Goal: Information Seeking & Learning: Find specific fact

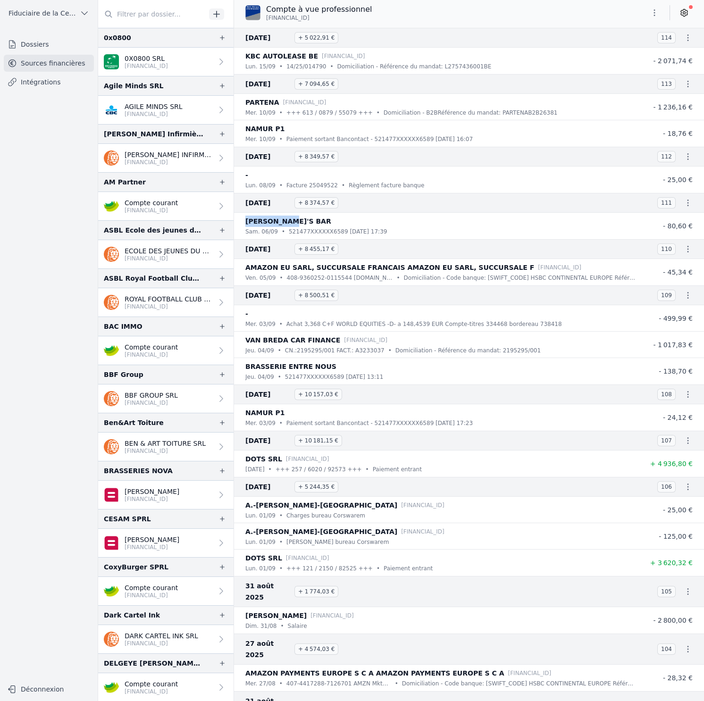
drag, startPoint x: 252, startPoint y: 222, endPoint x: 306, endPoint y: 223, distance: 53.8
click at [306, 223] on li "HUGGY'S BAR sam. 06/09 • 521477XXXXXX6589 05/09/2025 17:39 - 80,60 €" at bounding box center [469, 226] width 470 height 26
copy p "[PERSON_NAME]'S BAR"
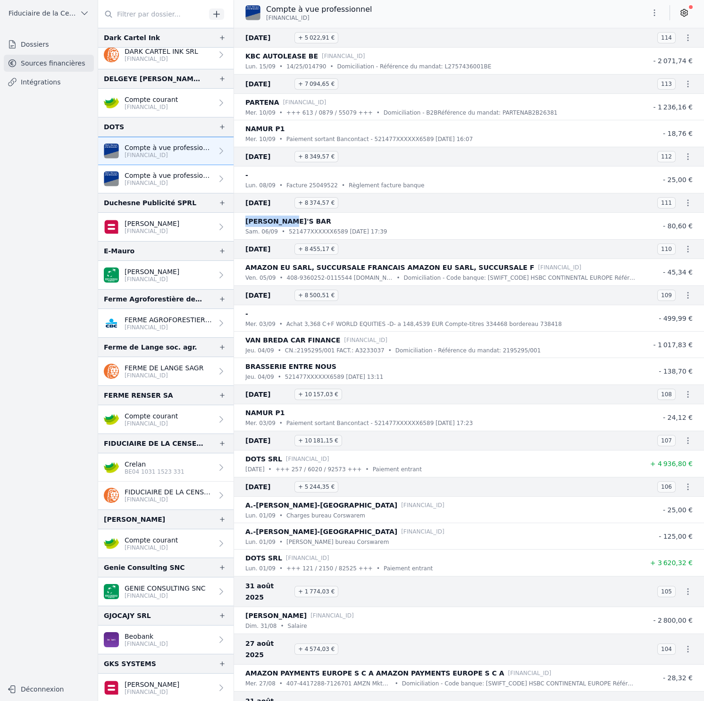
scroll to position [458, 0]
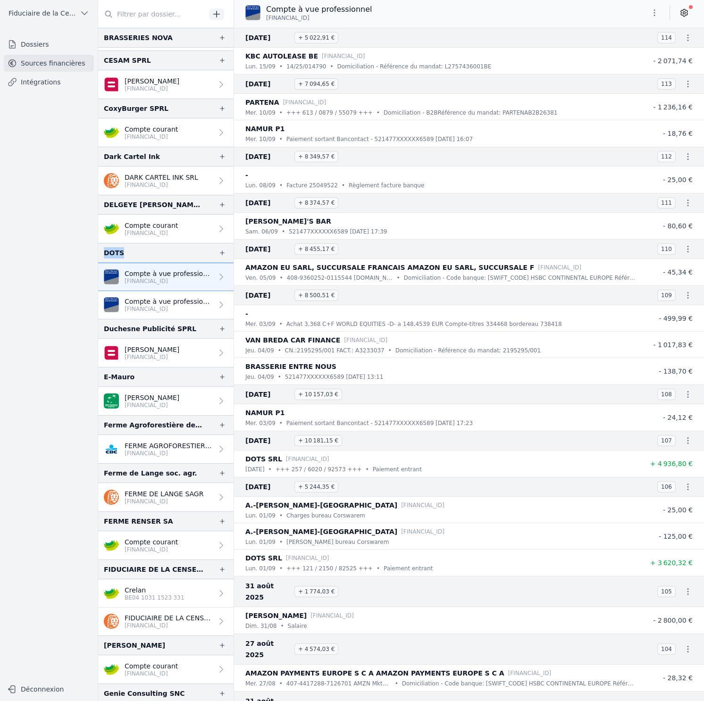
drag, startPoint x: 133, startPoint y: 251, endPoint x: 104, endPoint y: 250, distance: 28.8
click at [104, 250] on div "DOTS" at bounding box center [165, 253] width 135 height 20
copy div "DOTS"
drag, startPoint x: 328, startPoint y: 18, endPoint x: 265, endPoint y: 20, distance: 62.7
click at [265, 20] on div "Compte à vue professionnel BE55 6451 0205 4644" at bounding box center [308, 13] width 126 height 18
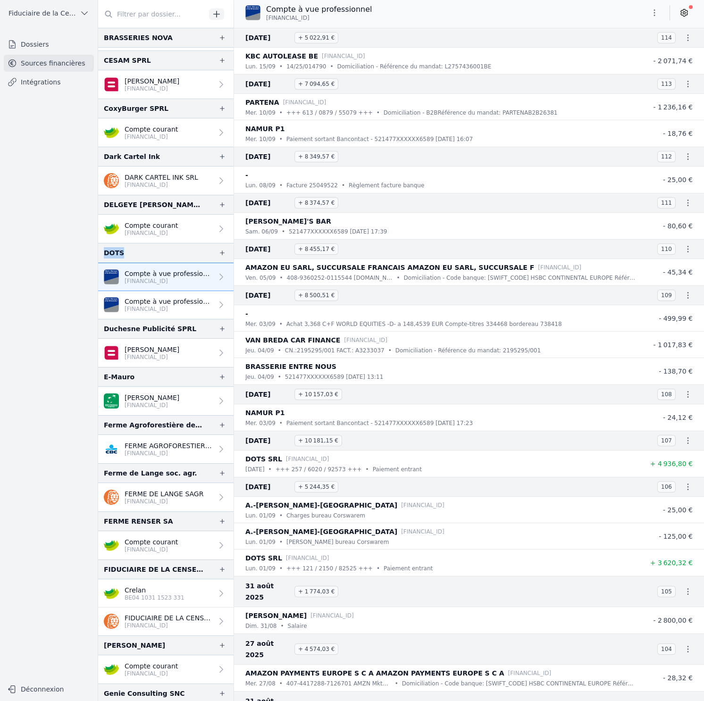
copy span "[FINANCIAL_ID]"
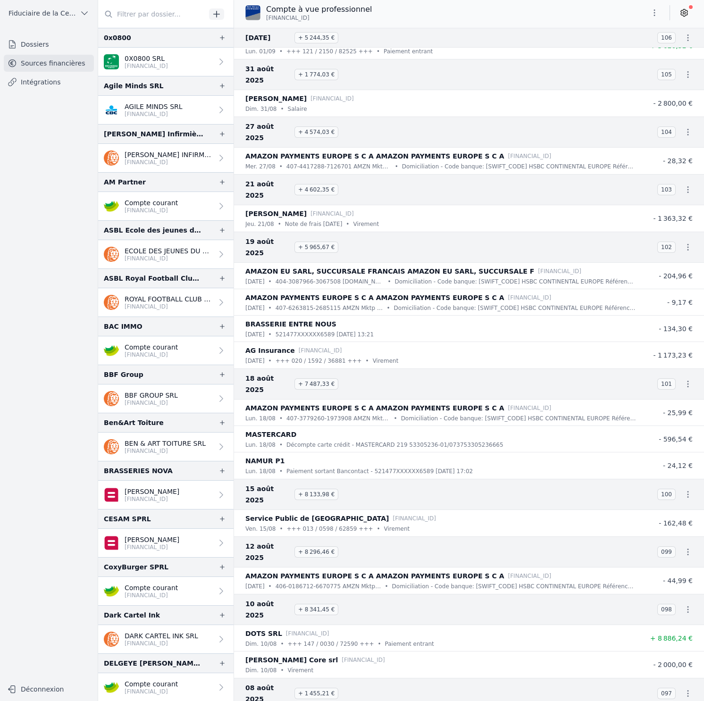
scroll to position [522, 0]
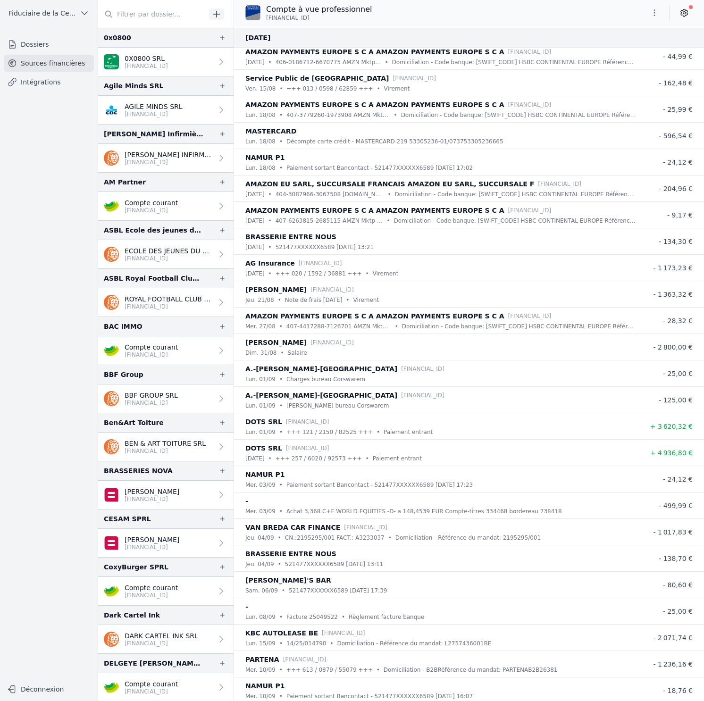
scroll to position [166, 0]
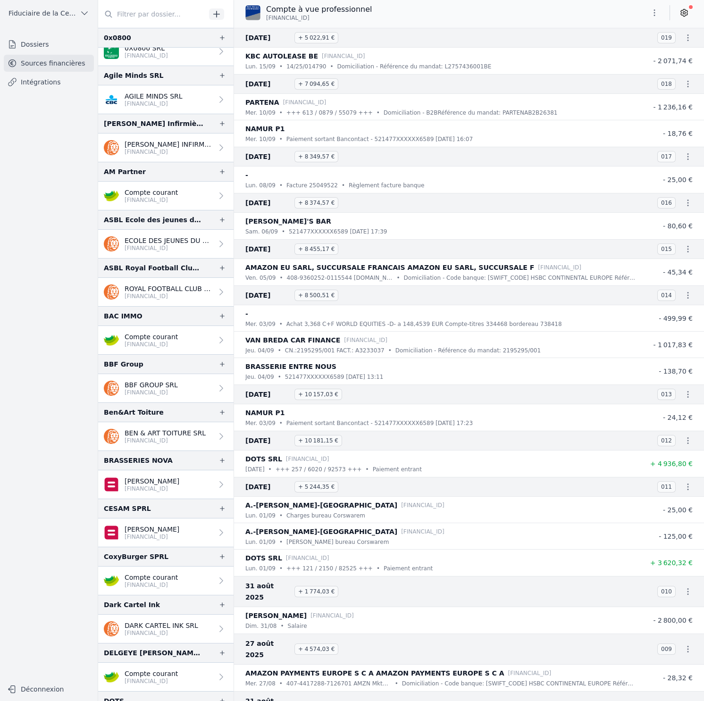
scroll to position [11, 0]
click at [191, 585] on link "Compte courant BE48 7512 0853 9027" at bounding box center [165, 580] width 135 height 28
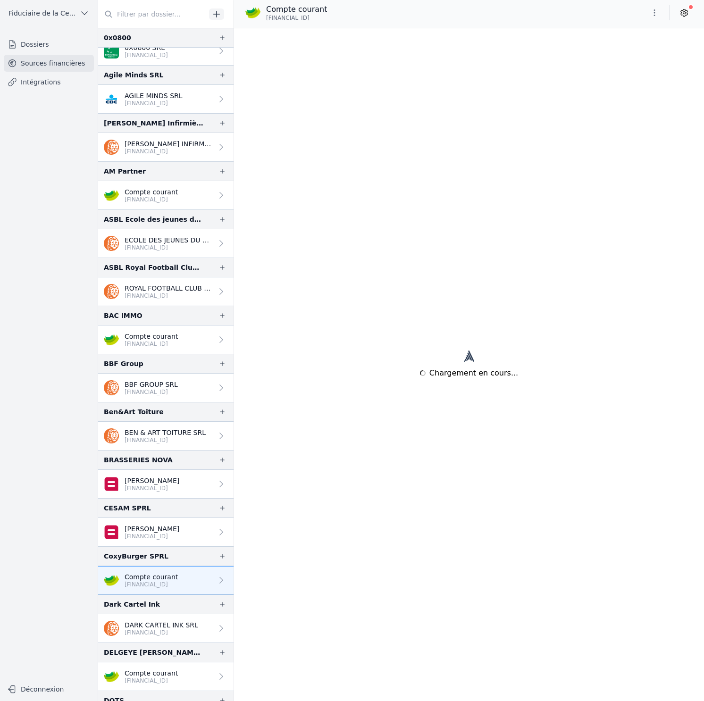
drag, startPoint x: 337, startPoint y: 18, endPoint x: 265, endPoint y: 19, distance: 71.7
click at [265, 19] on div "Compte courant BE48 7512 0853 9027" at bounding box center [469, 13] width 470 height 18
copy span "[FINANCIAL_ID]"
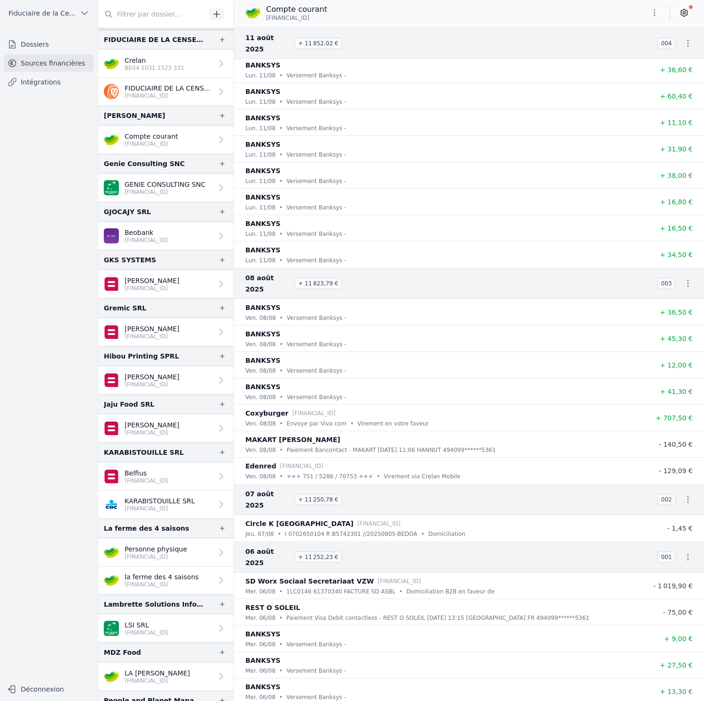
scroll to position [988, 0]
click at [180, 551] on p "Personne physique" at bounding box center [155, 548] width 63 height 9
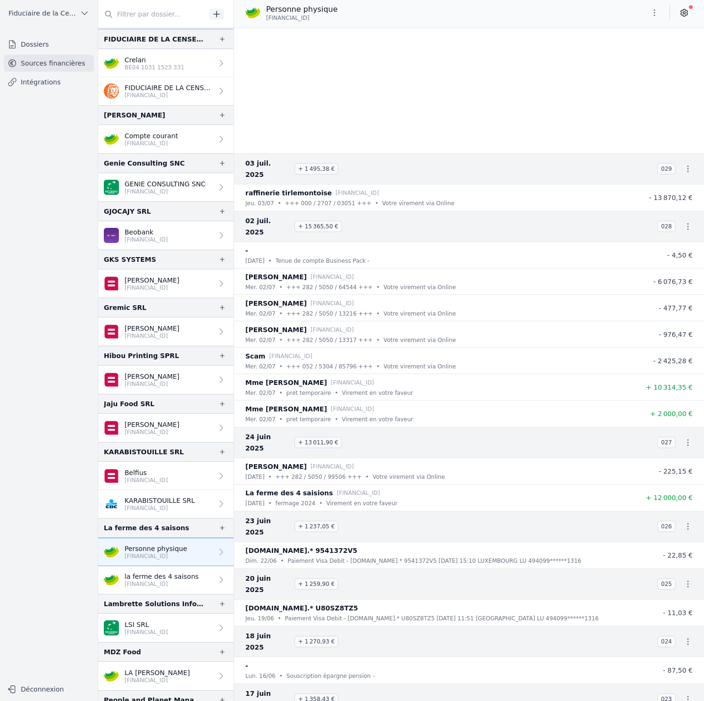
scroll to position [1897, 0]
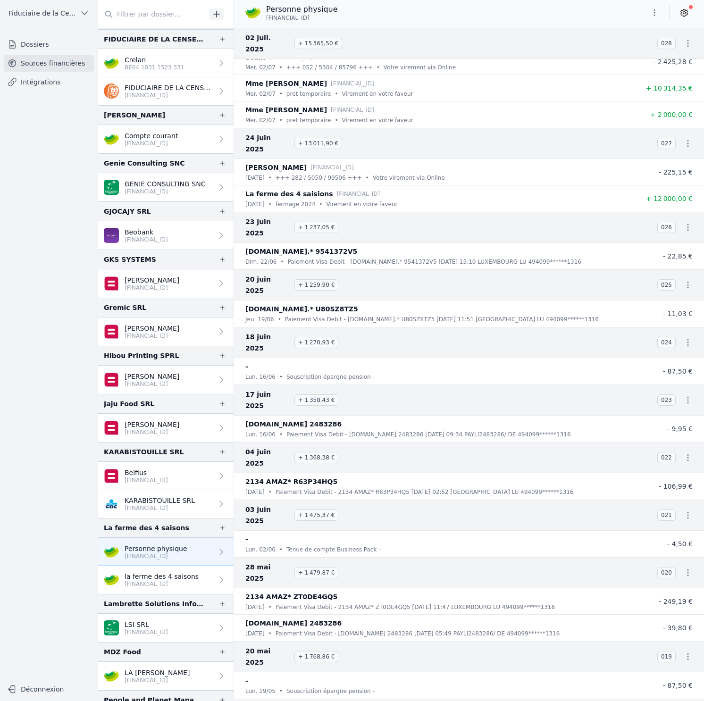
click at [173, 580] on p "[FINANCIAL_ID]" at bounding box center [161, 584] width 74 height 8
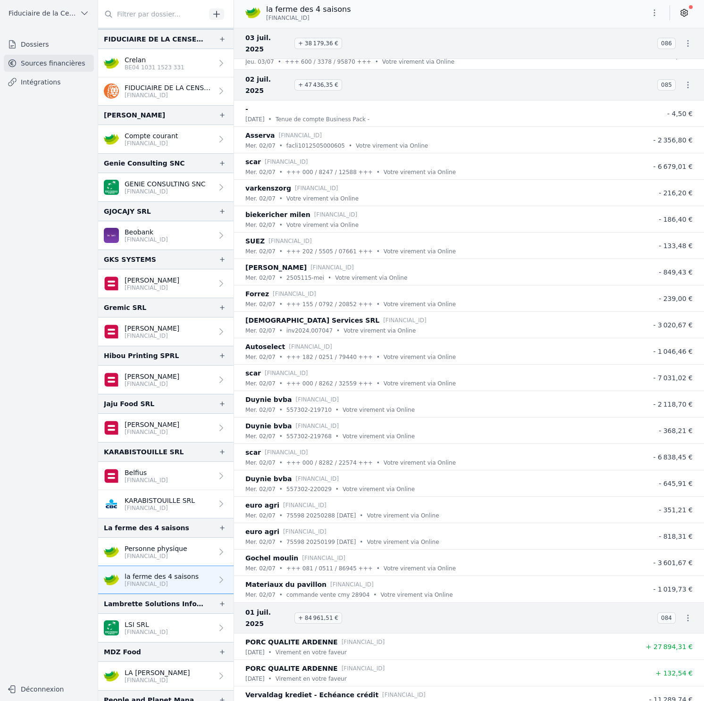
scroll to position [3867, 0]
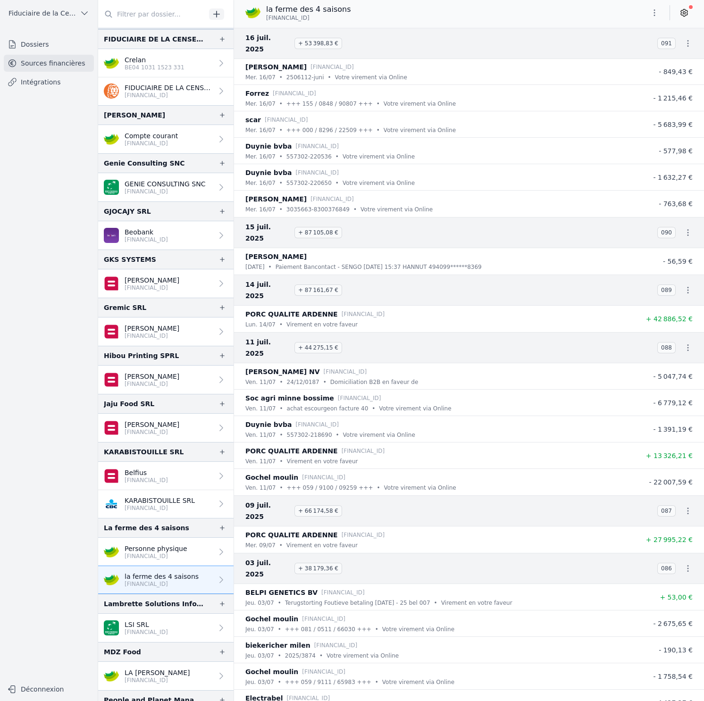
drag, startPoint x: 326, startPoint y: 18, endPoint x: 265, endPoint y: 18, distance: 61.8
click at [265, 18] on div "la ferme des 4 saisons BE62 1030 3826 5861" at bounding box center [298, 13] width 106 height 18
copy span "[FINANCIAL_ID]"
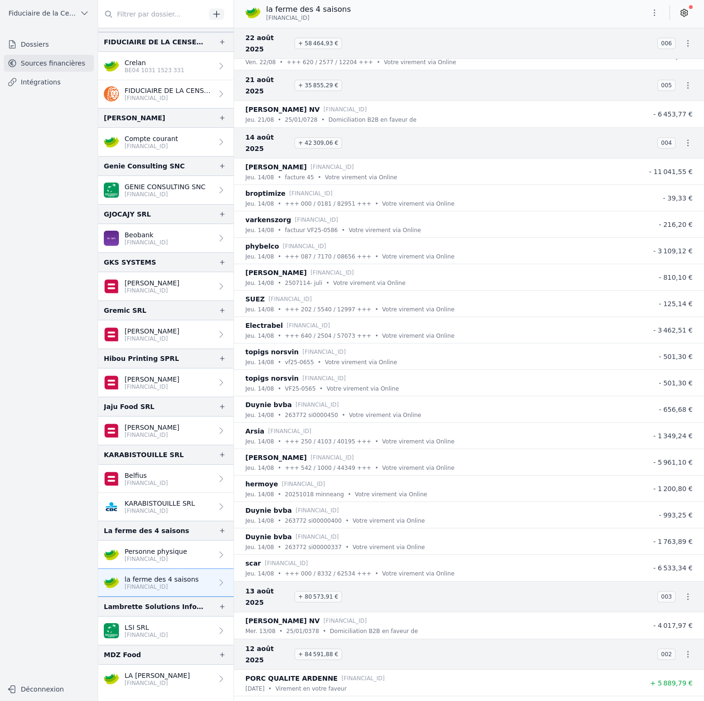
scroll to position [1095, 0]
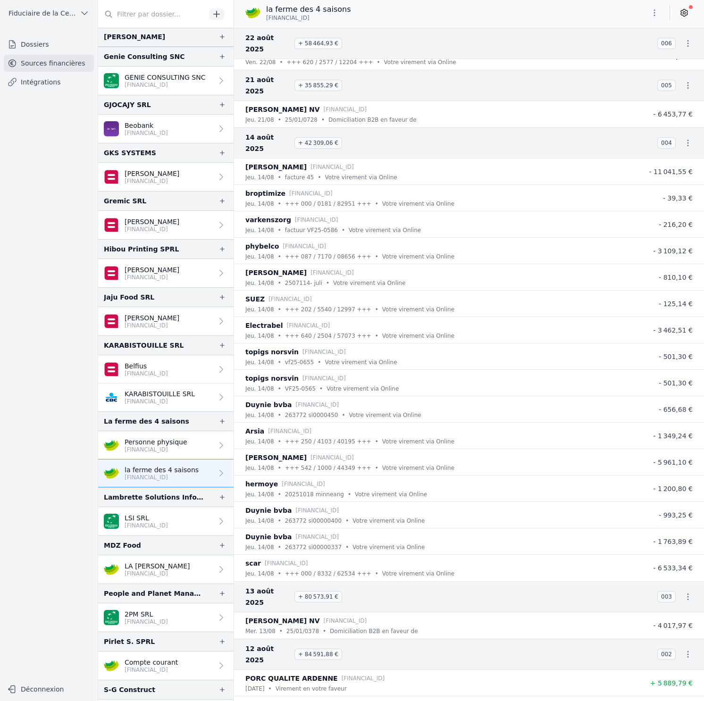
click at [176, 448] on p "[FINANCIAL_ID]" at bounding box center [155, 450] width 63 height 8
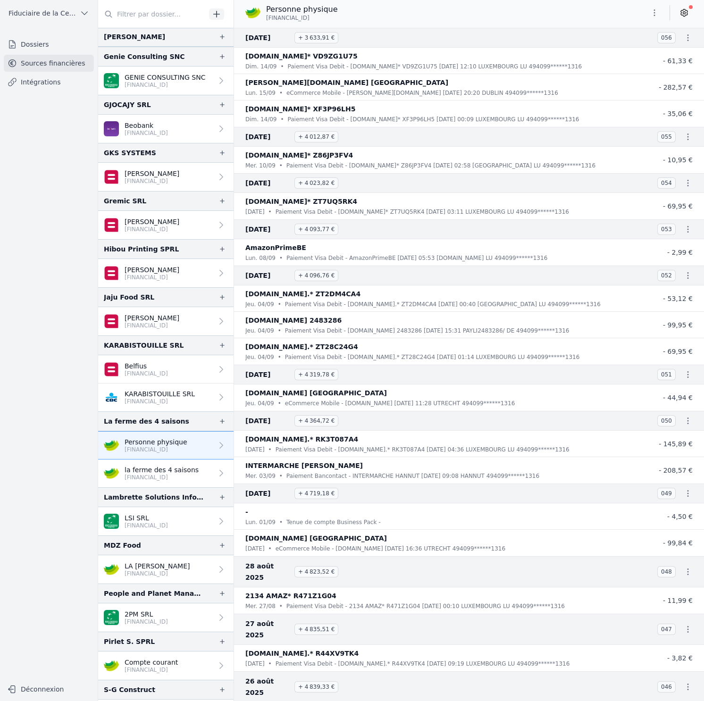
drag, startPoint x: 327, startPoint y: 17, endPoint x: 267, endPoint y: 20, distance: 60.0
click at [267, 20] on p "[FINANCIAL_ID]" at bounding box center [302, 18] width 72 height 8
copy span "[FINANCIAL_ID]"
click at [169, 473] on p "la ferme des 4 saisons" at bounding box center [161, 469] width 74 height 9
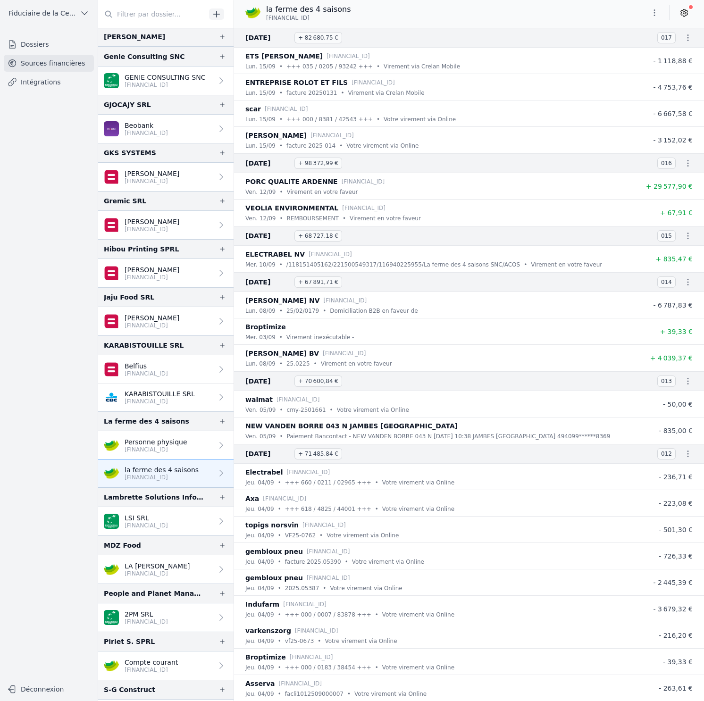
click at [167, 451] on p "[FINANCIAL_ID]" at bounding box center [155, 450] width 63 height 8
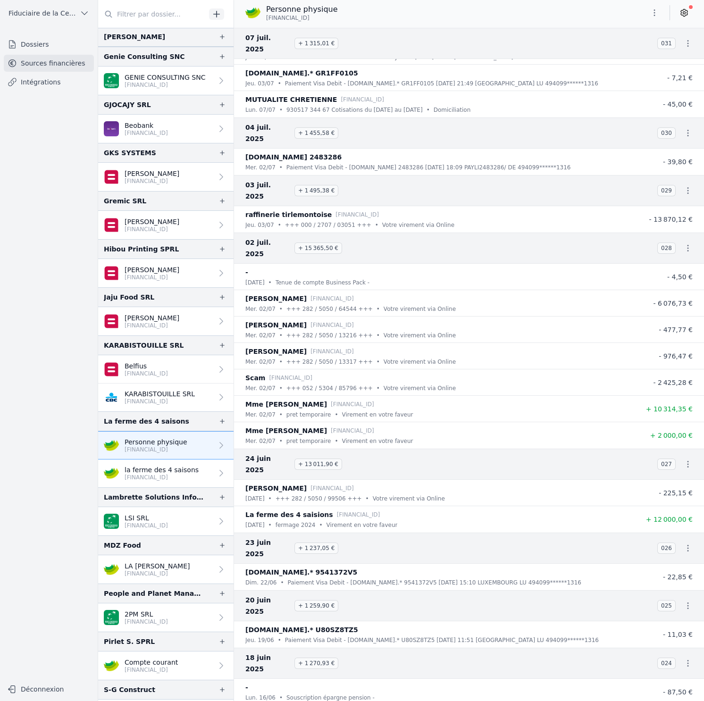
scroll to position [2403, 0]
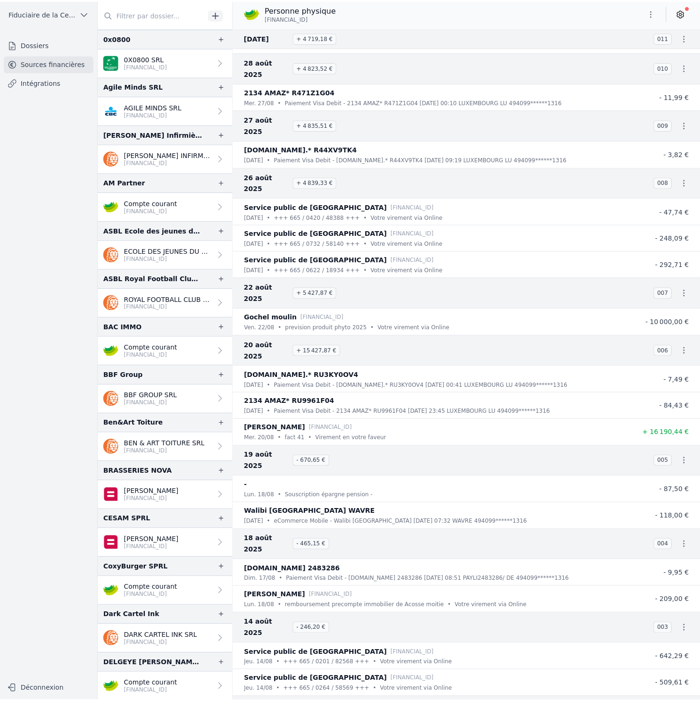
scroll to position [529, 0]
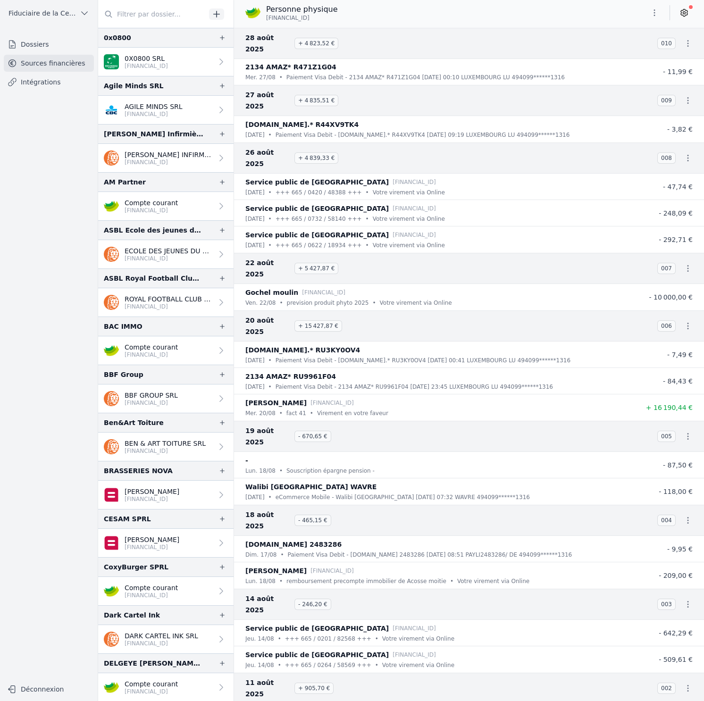
click at [53, 14] on span "Fiduciaire de la Cense & Associés" at bounding box center [41, 12] width 67 height 9
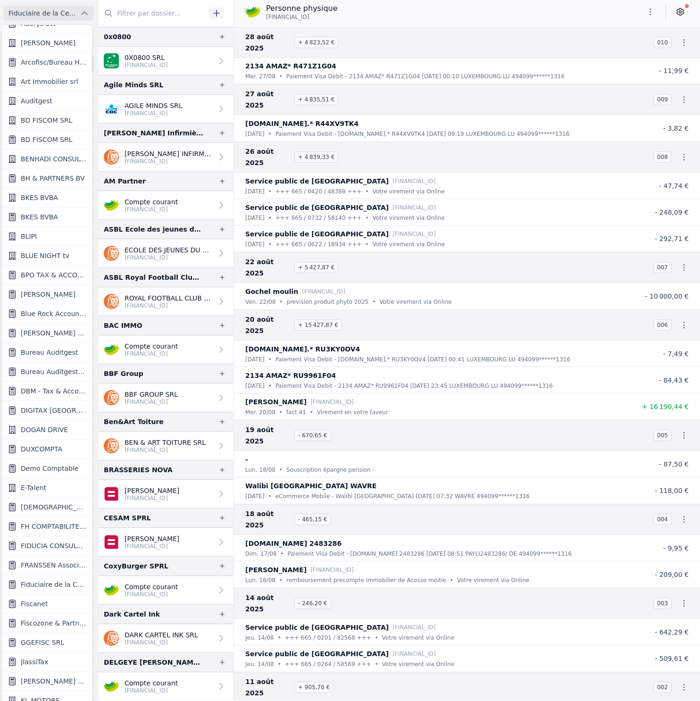
scroll to position [202, 0]
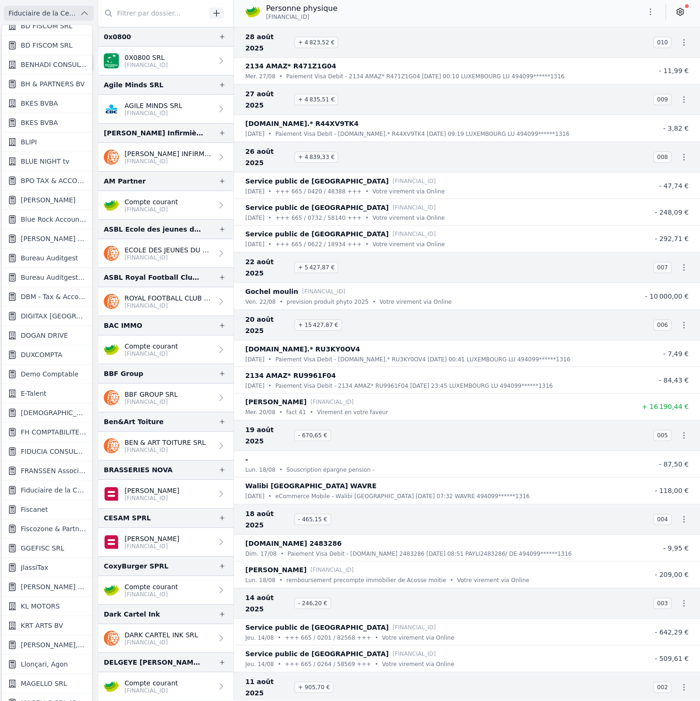
click at [43, 548] on span "GGEFISC SRL" at bounding box center [42, 547] width 43 height 9
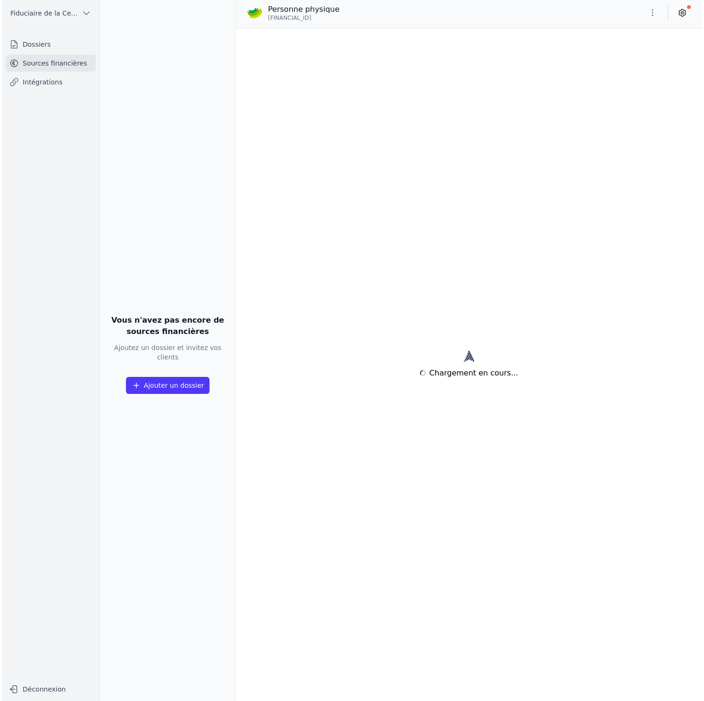
scroll to position [0, 0]
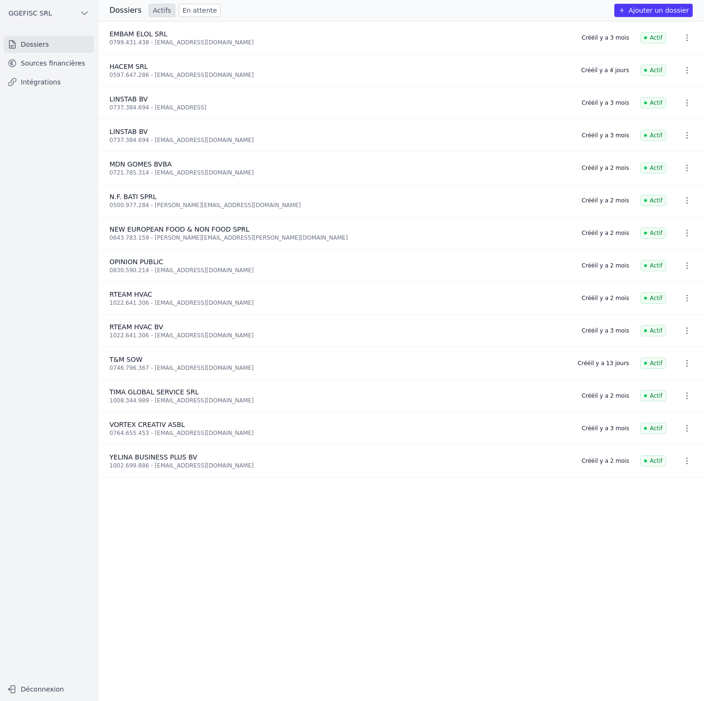
click at [50, 63] on link "Sources financières" at bounding box center [49, 63] width 90 height 17
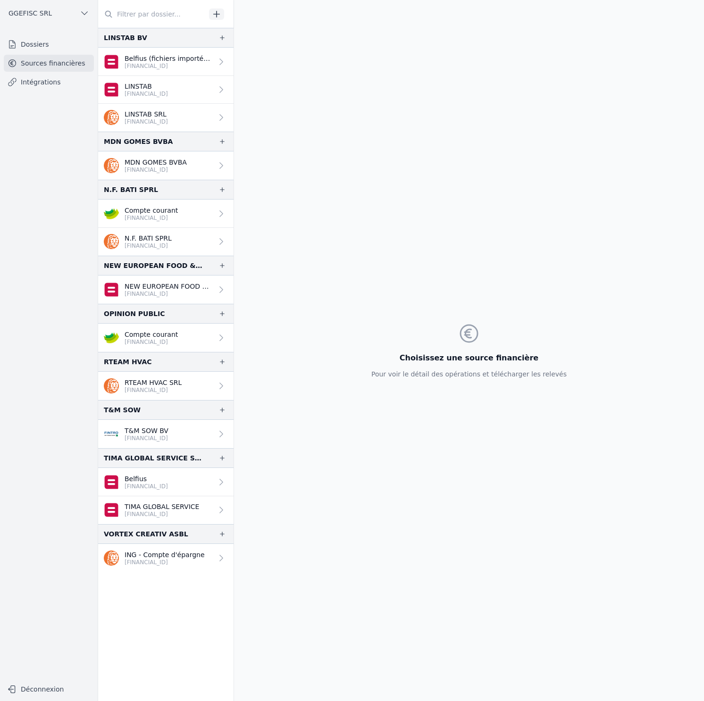
click at [198, 436] on link "T&M SOW BV BE33 1431 1128 2646" at bounding box center [165, 434] width 135 height 28
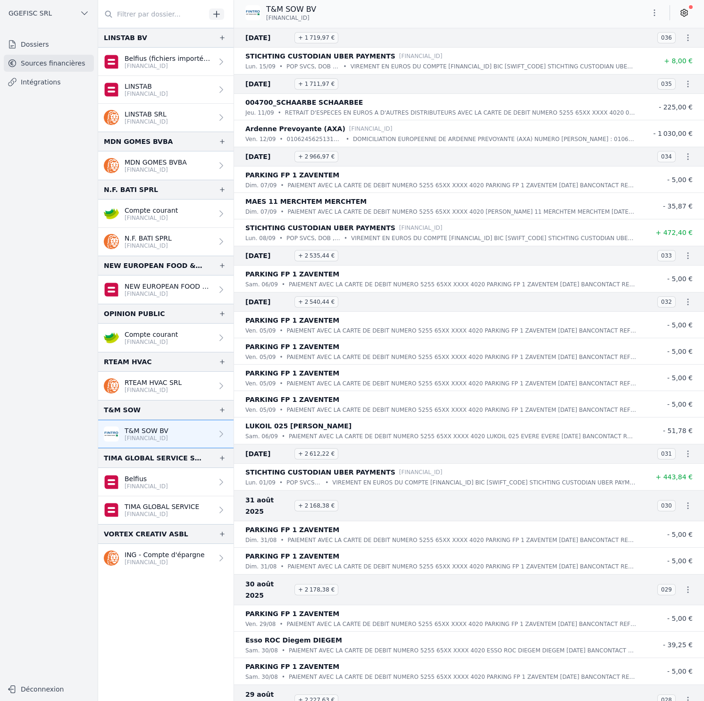
drag, startPoint x: 327, startPoint y: 19, endPoint x: 266, endPoint y: 18, distance: 60.8
click at [266, 18] on div "T&M SOW BV BE33 1431 1128 2646" at bounding box center [284, 13] width 78 height 18
copy span "BE33 1431 1128 2646"
click at [49, 11] on span "GGEFISC SRL" at bounding box center [29, 12] width 43 height 9
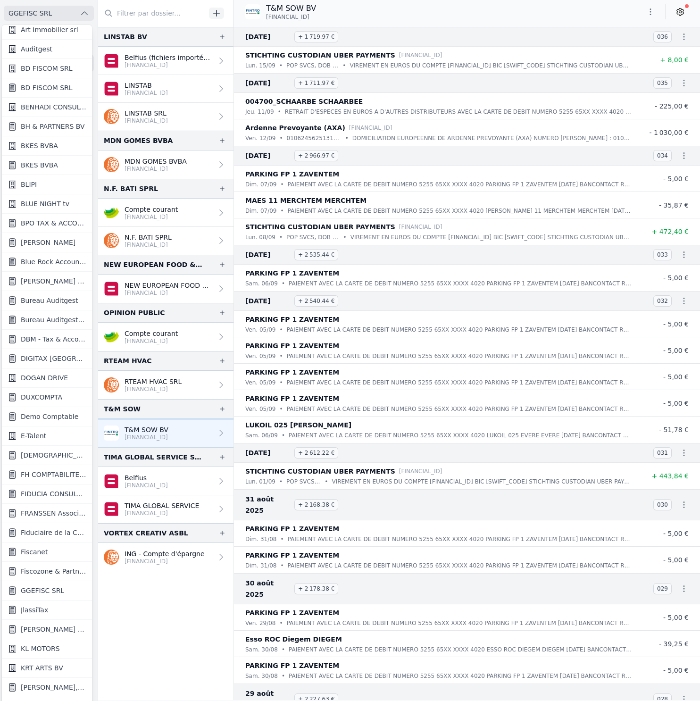
scroll to position [303, 0]
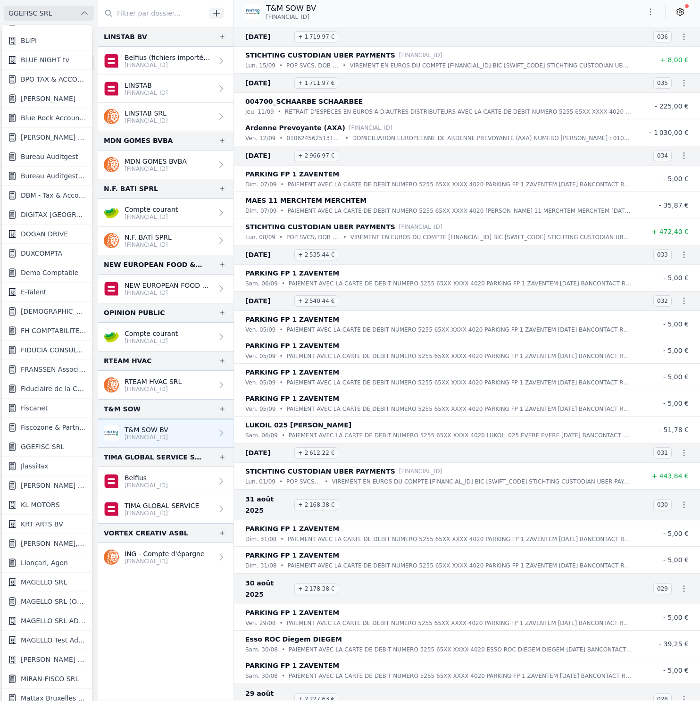
click at [51, 484] on span "KABA BACHIR ET PARTNERS SRL" at bounding box center [54, 485] width 66 height 9
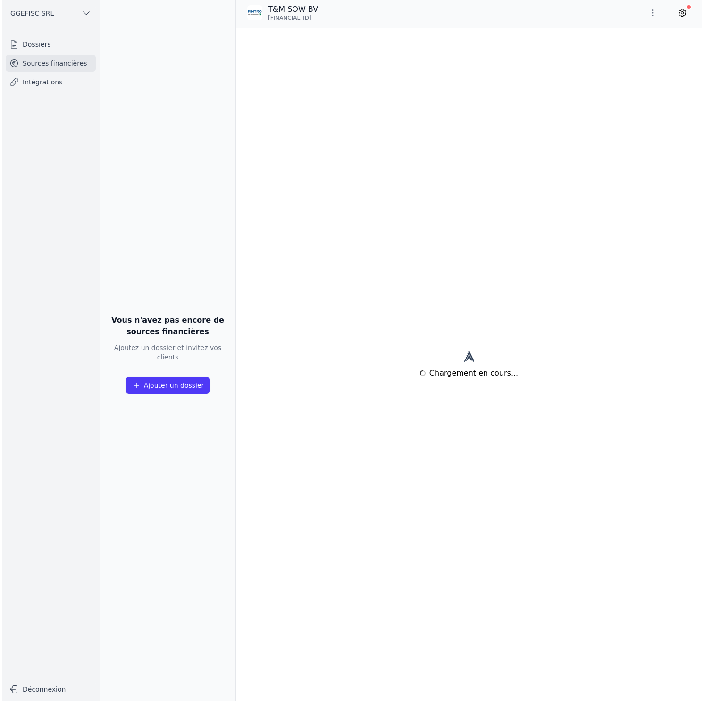
scroll to position [0, 0]
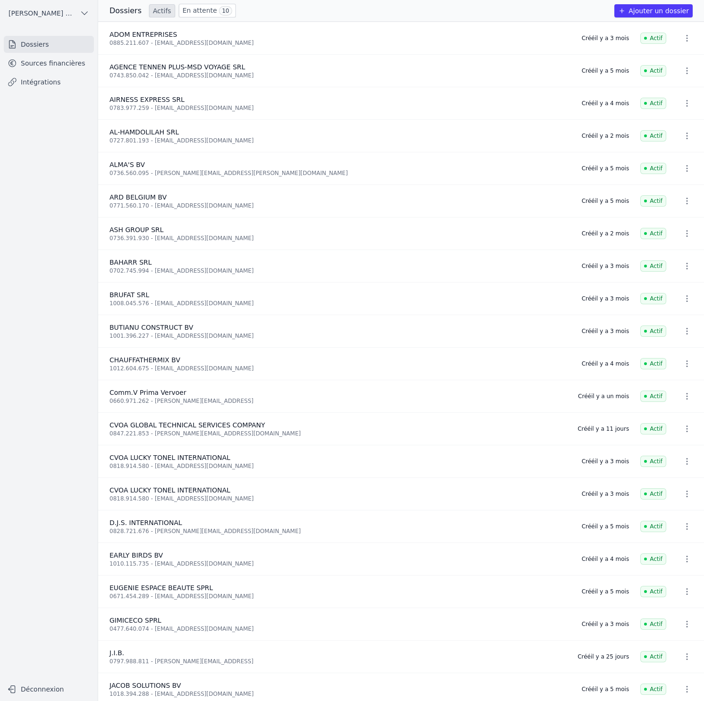
click at [72, 67] on link "Sources financières" at bounding box center [49, 63] width 90 height 17
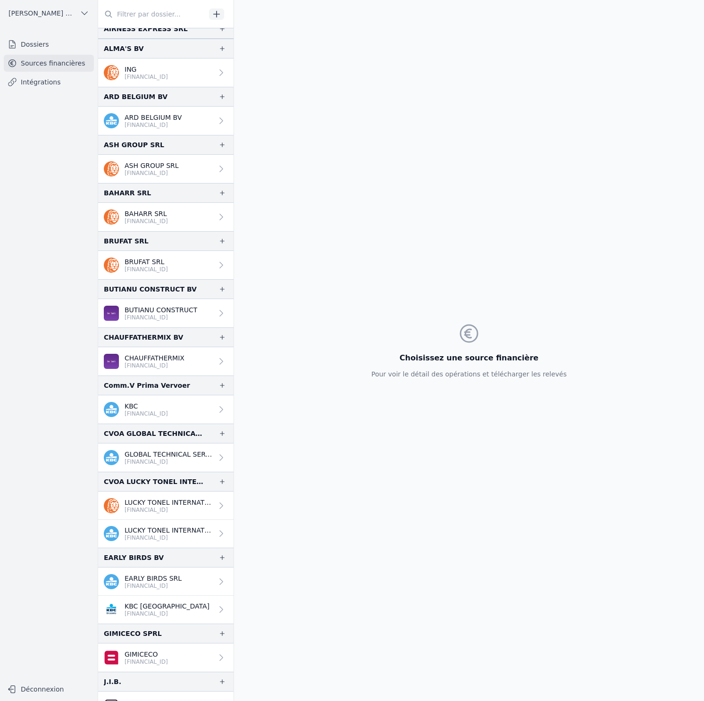
scroll to position [104, 0]
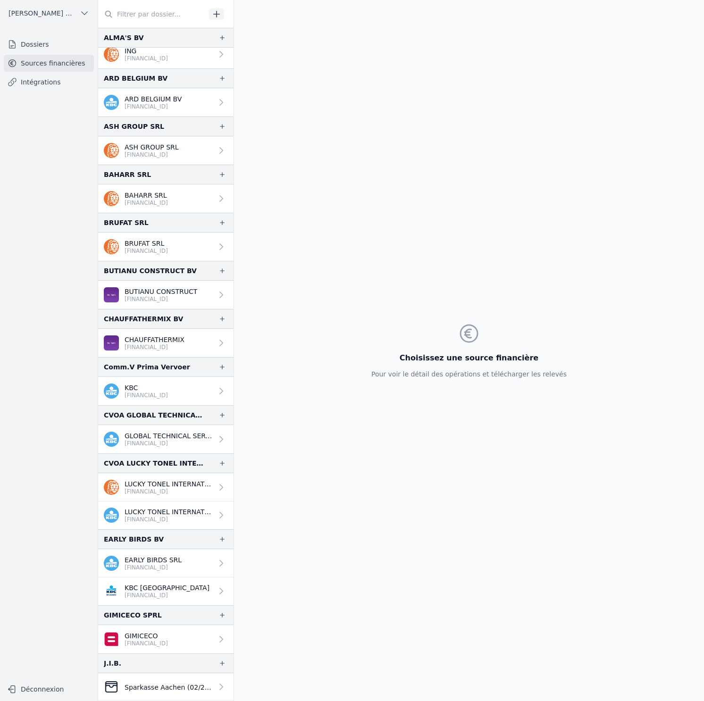
click at [162, 433] on p "GLOBAL TECHNICAL SERVICES COMPANY C" at bounding box center [168, 435] width 88 height 9
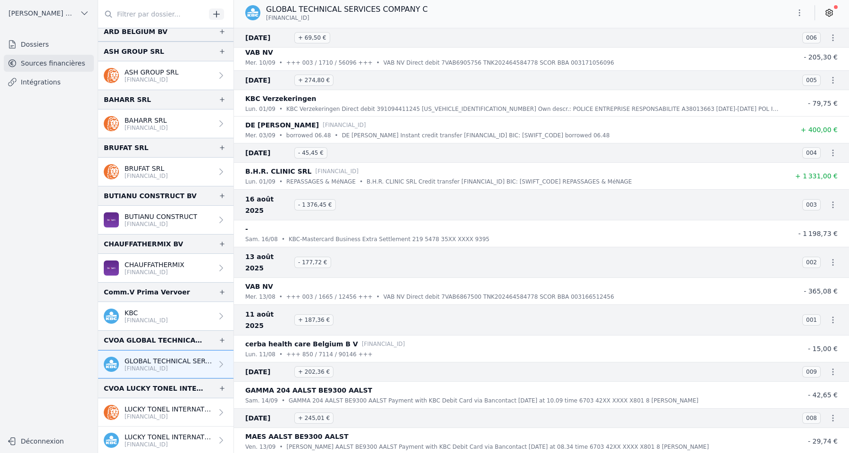
scroll to position [186, 0]
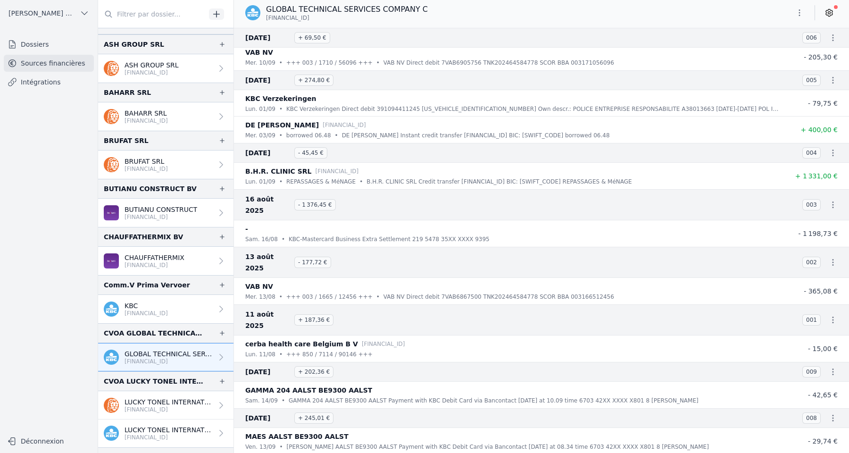
click at [66, 18] on button "KABA BACHIR ET PARTNERS SRL" at bounding box center [49, 13] width 90 height 15
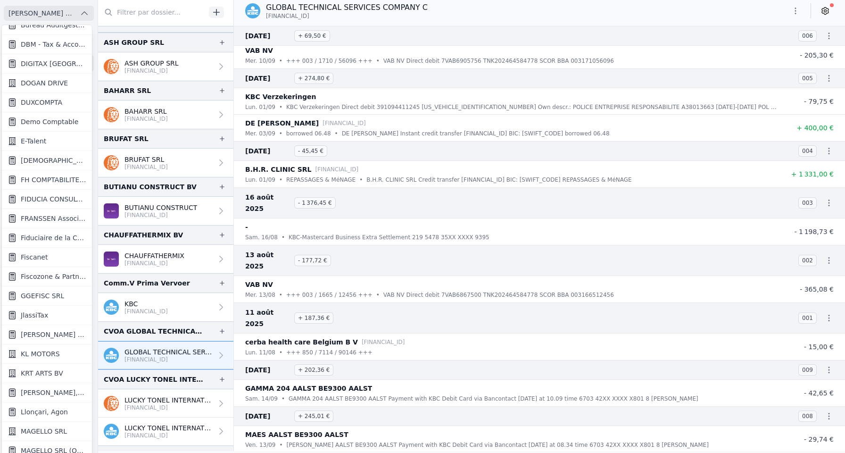
scroll to position [466, 0]
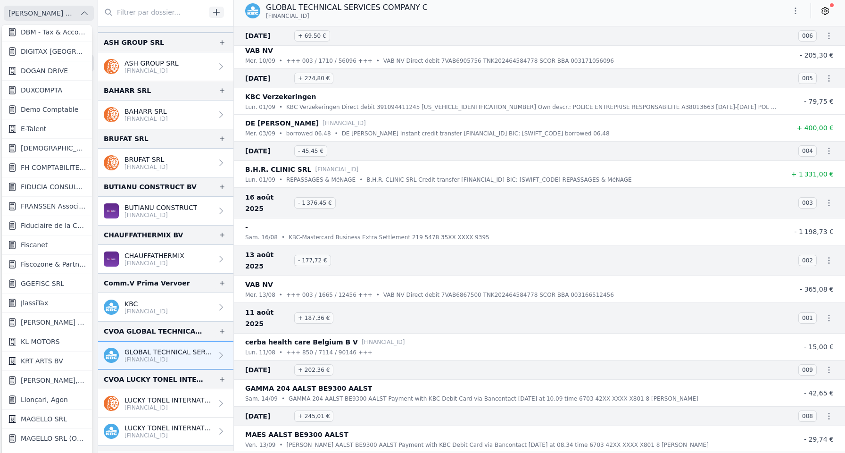
click at [45, 182] on span "FIDUCIA CONSULTING SRL" at bounding box center [54, 186] width 66 height 9
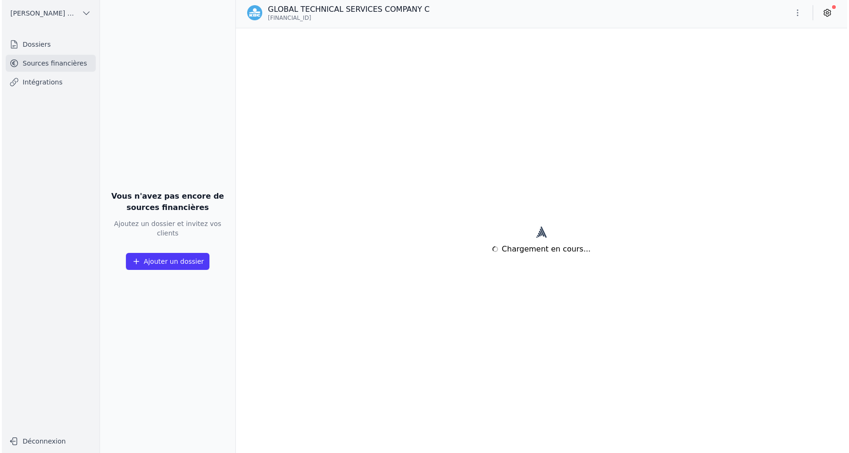
scroll to position [0, 0]
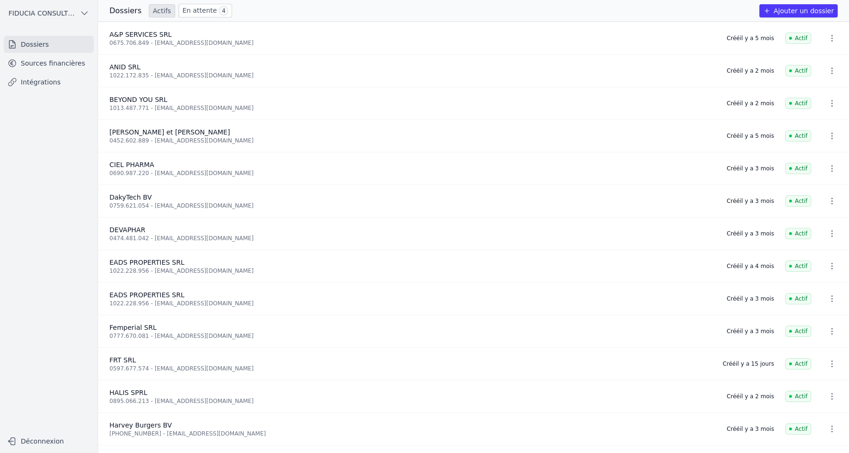
click at [71, 63] on link "Sources financières" at bounding box center [49, 63] width 90 height 17
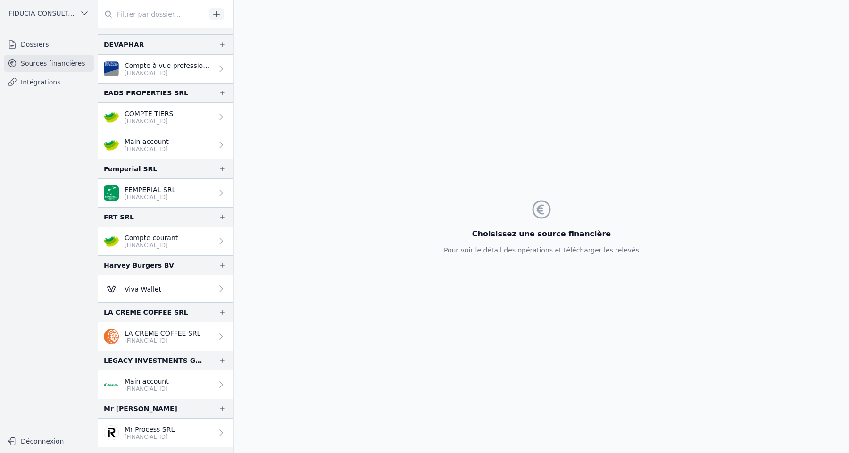
scroll to position [172, 0]
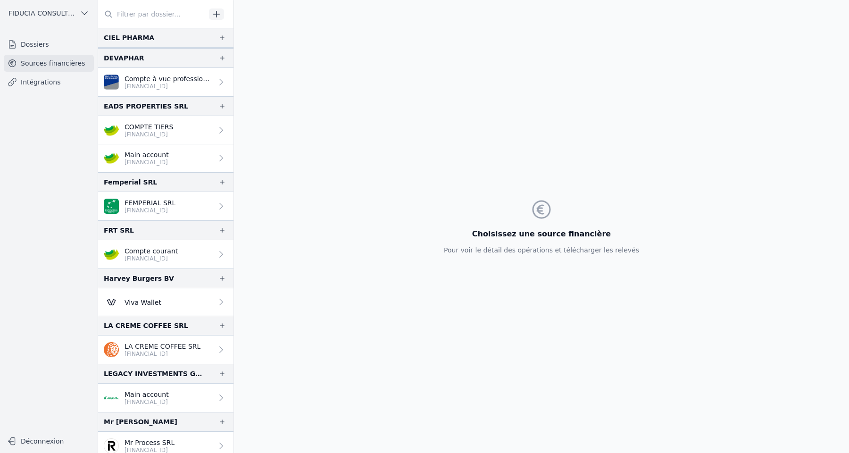
click at [169, 248] on p "Compte courant" at bounding box center [150, 250] width 53 height 9
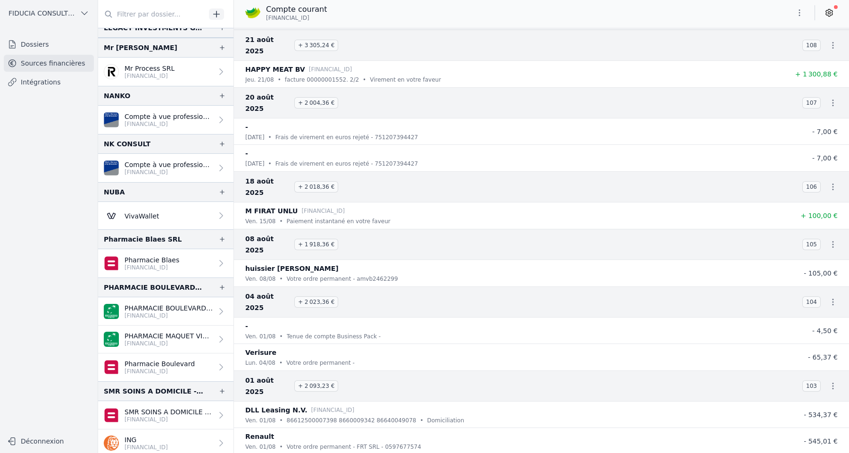
scroll to position [546, 0]
click at [36, 41] on link "Dossiers" at bounding box center [49, 44] width 90 height 17
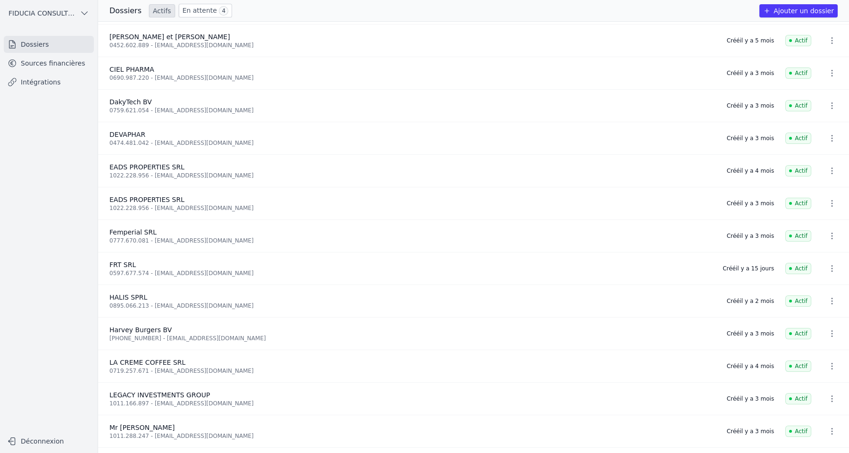
scroll to position [97, 0]
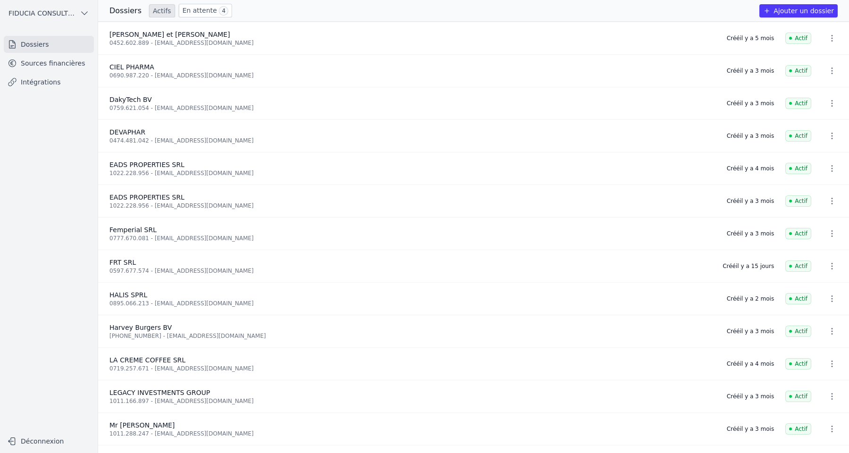
click at [203, 10] on link "En attente 4" at bounding box center [205, 11] width 53 height 14
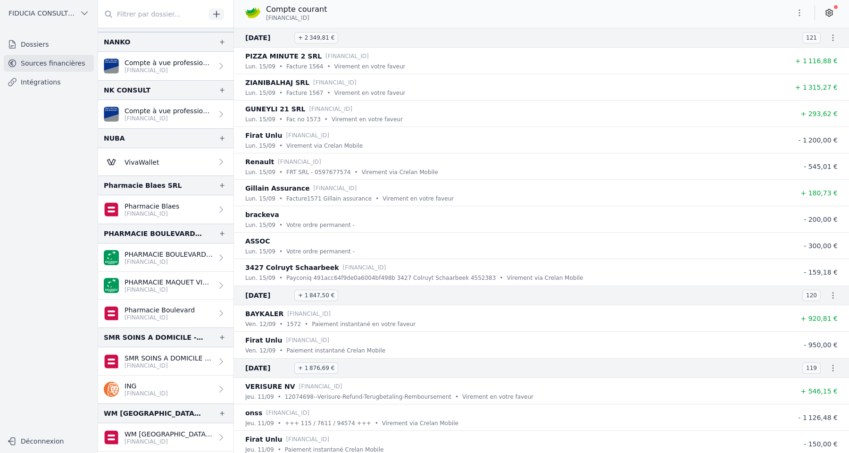
scroll to position [610, 0]
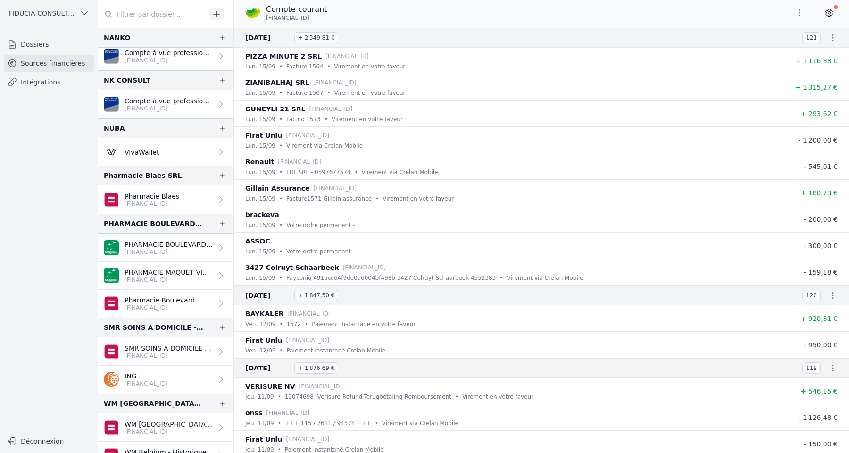
click at [48, 44] on link "Dossiers" at bounding box center [49, 44] width 90 height 17
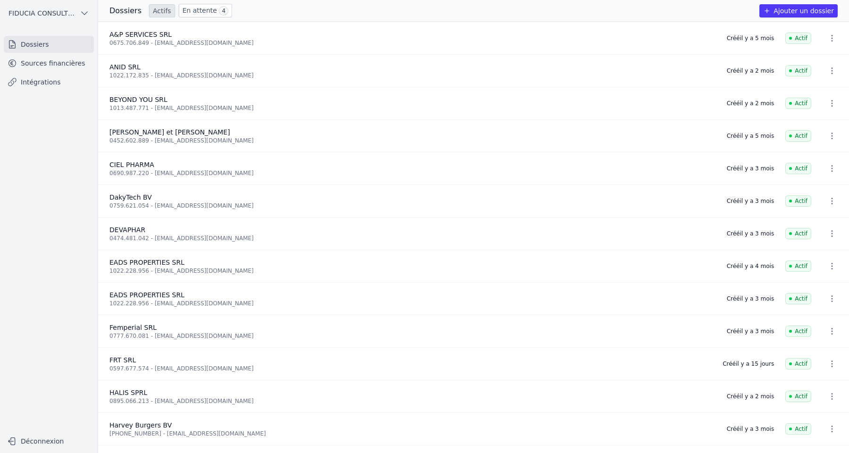
click at [205, 16] on link "En attente 4" at bounding box center [205, 11] width 53 height 14
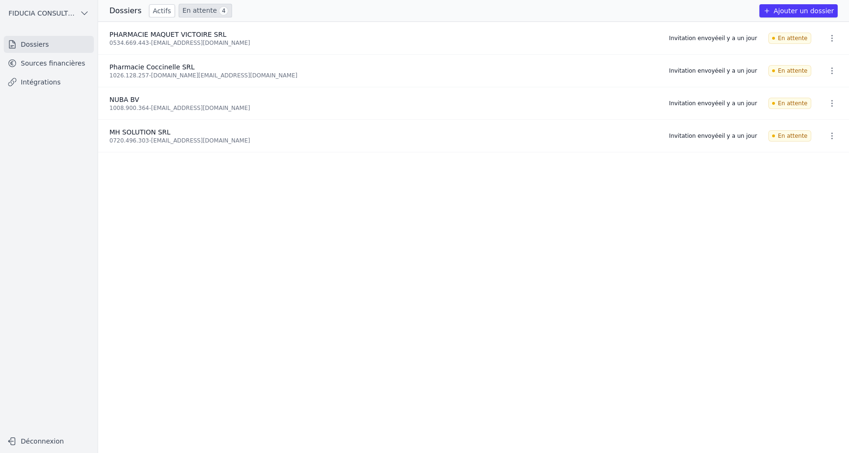
click at [50, 44] on link "Dossiers" at bounding box center [49, 44] width 90 height 17
click at [703, 36] on icon "button" at bounding box center [831, 37] width 9 height 9
click at [703, 60] on button "Ré-inviter" at bounding box center [812, 59] width 59 height 19
click at [64, 58] on link "Sources financières" at bounding box center [49, 63] width 90 height 17
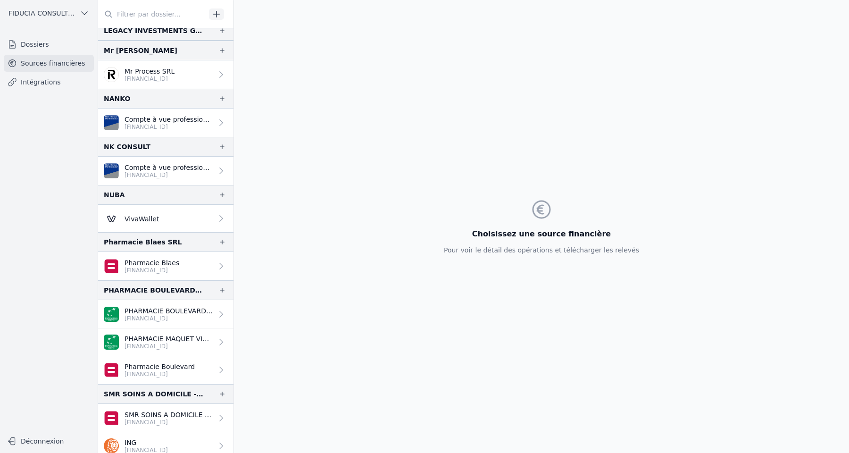
scroll to position [548, 0]
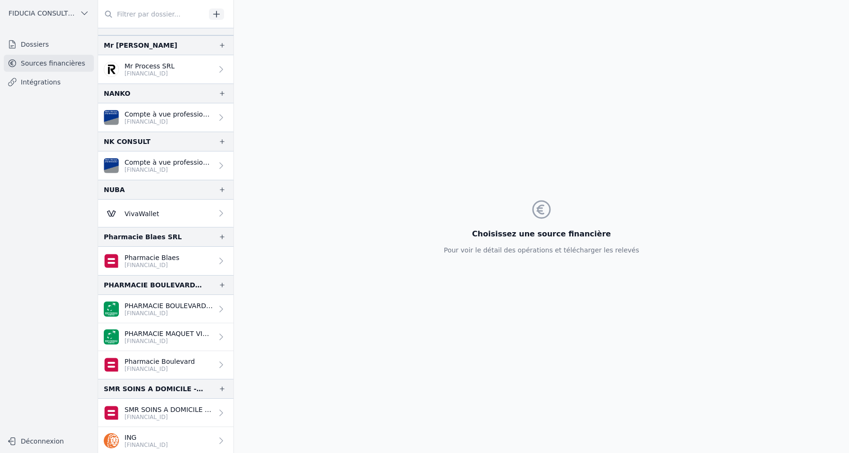
click at [150, 264] on p "BE64 0689 4309 4752" at bounding box center [151, 265] width 55 height 8
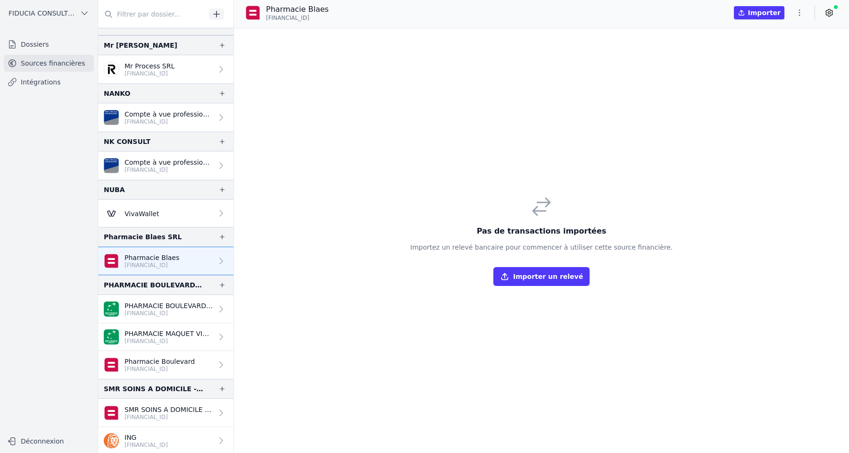
click at [419, 99] on div "Pas de transactions importées Importez un relevé bancaire pour commencer à util…" at bounding box center [541, 240] width 615 height 424
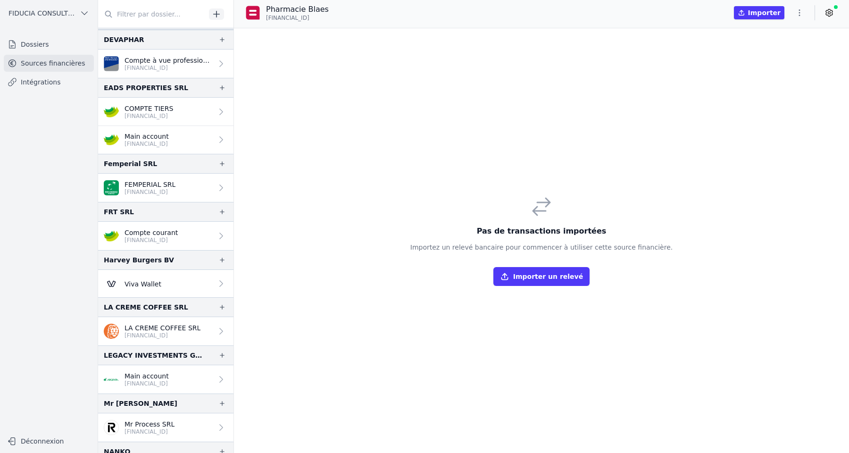
scroll to position [188, 0]
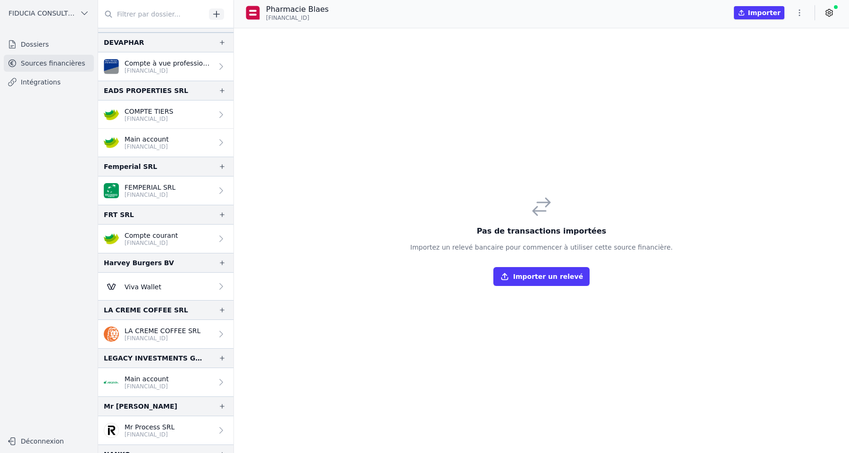
click at [152, 247] on link "Compte courant BE48 7512 0739 4427" at bounding box center [165, 238] width 135 height 28
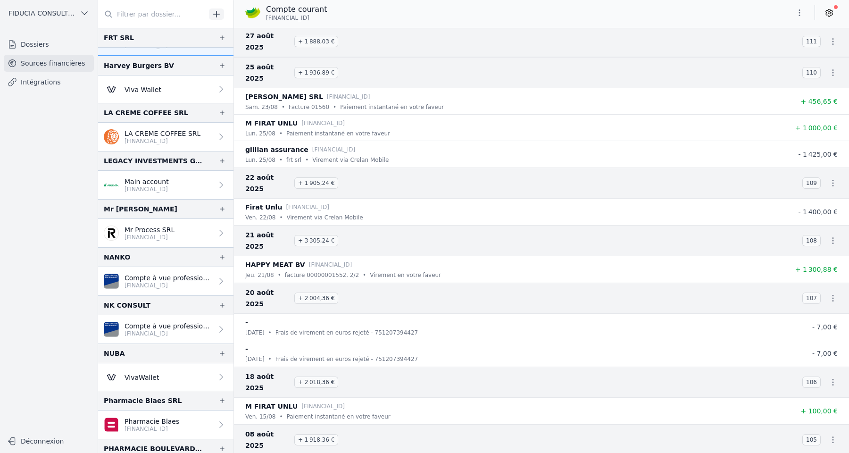
scroll to position [371, 0]
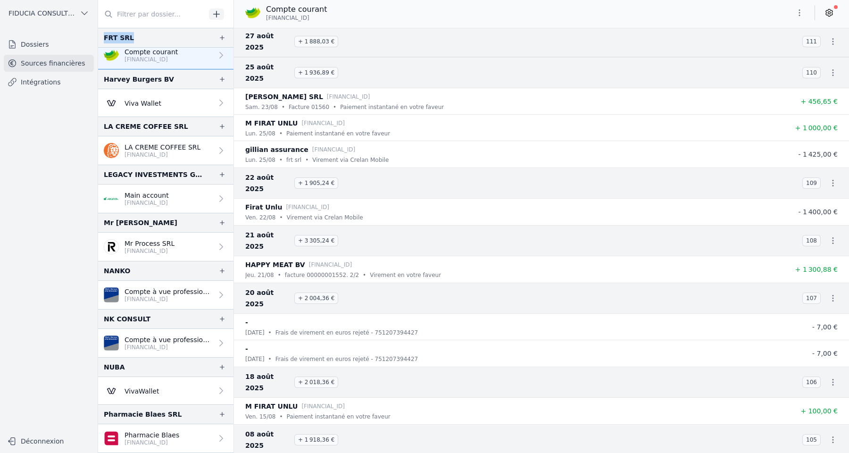
drag, startPoint x: 129, startPoint y: 36, endPoint x: 105, endPoint y: 36, distance: 24.5
click at [105, 36] on div "FRT SRL" at bounding box center [165, 38] width 135 height 20
copy div "FRT SRL"
